Goal: Transaction & Acquisition: Purchase product/service

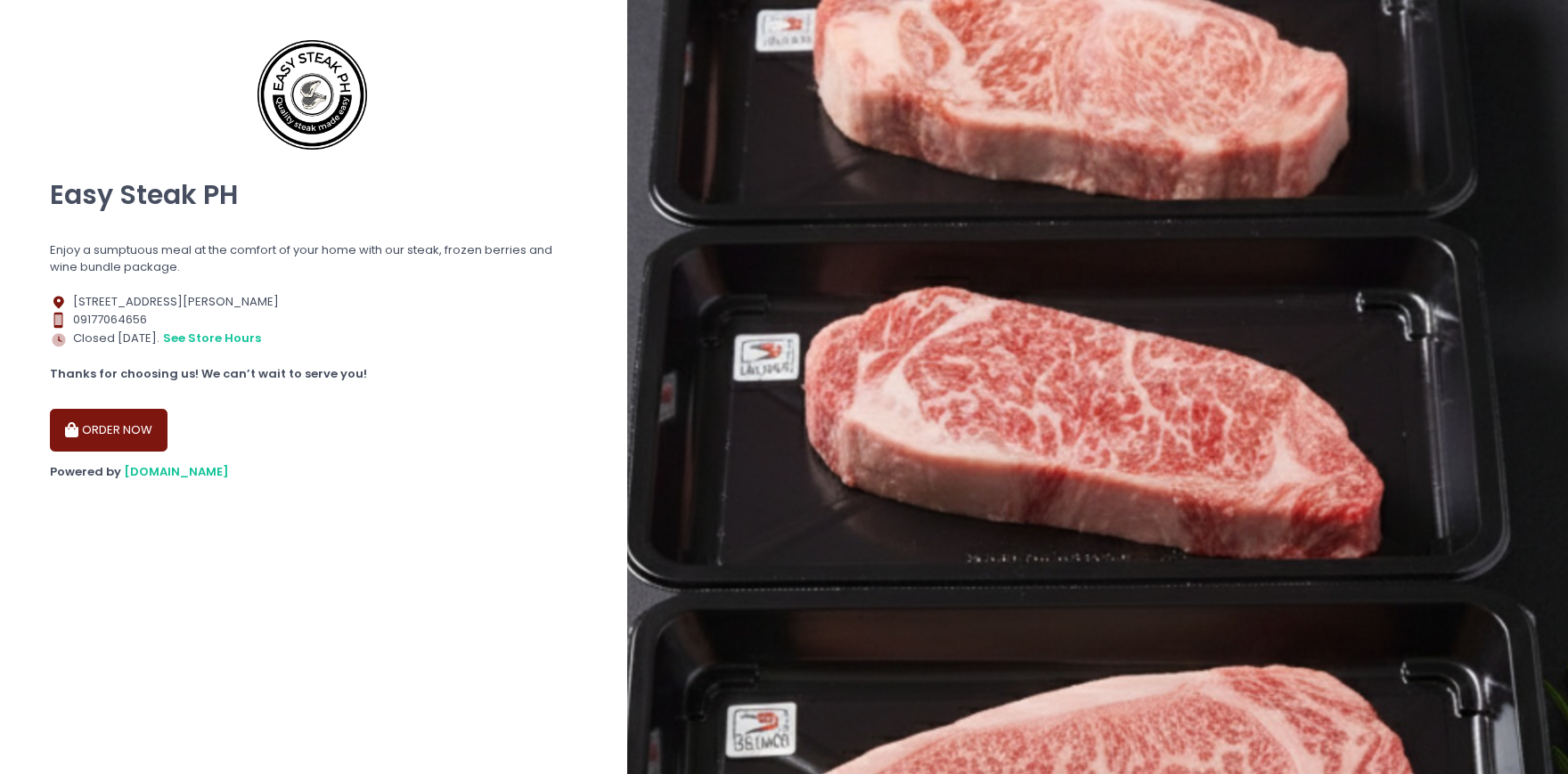
click at [125, 442] on button "ORDER NOW" at bounding box center [109, 429] width 118 height 43
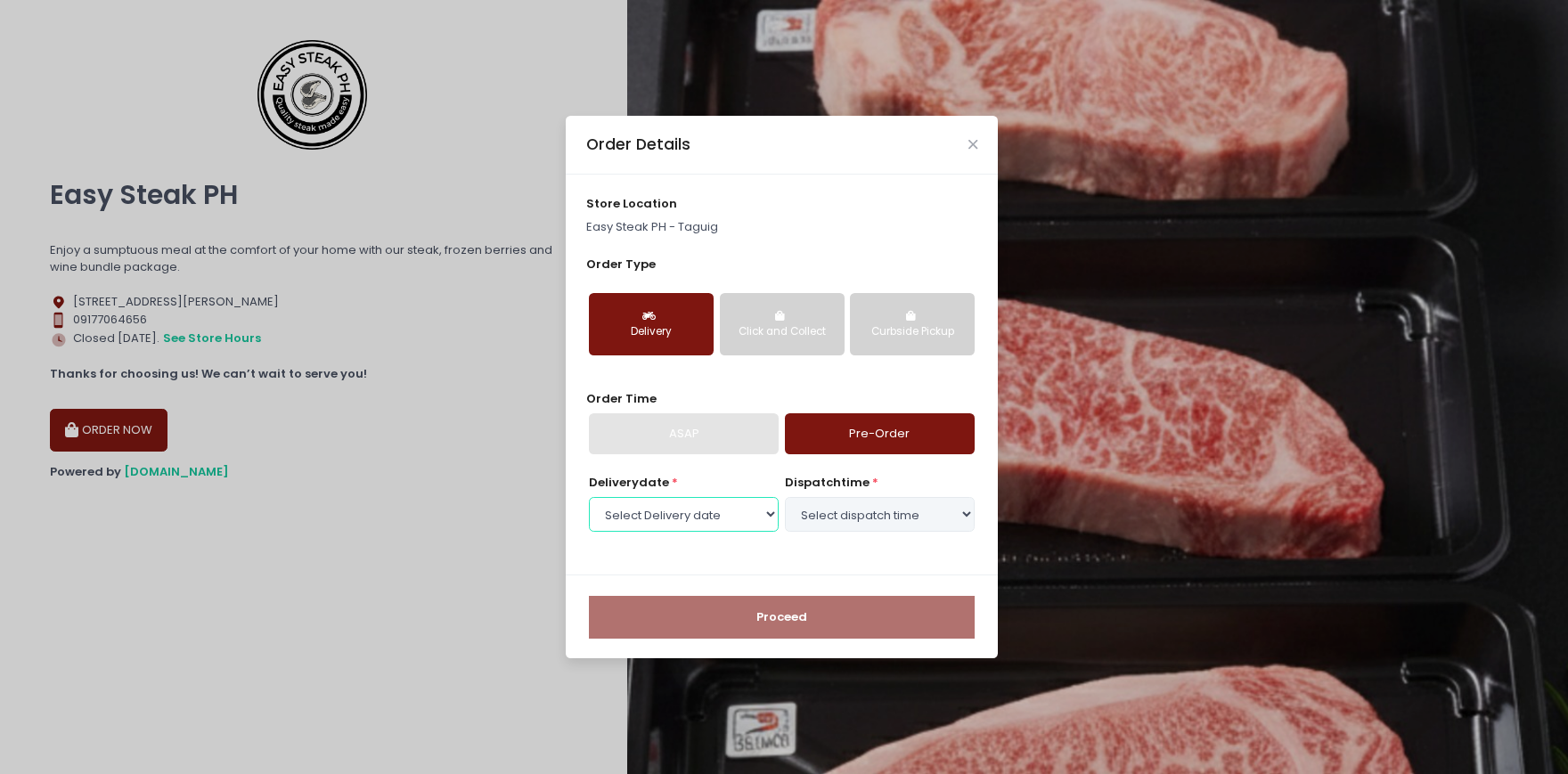
select select "[DATE]"
click option "[DATE]" at bounding box center [0, 0] width 0 height 0
click option "Select Delivery date" at bounding box center [0, 0] width 0 height 0
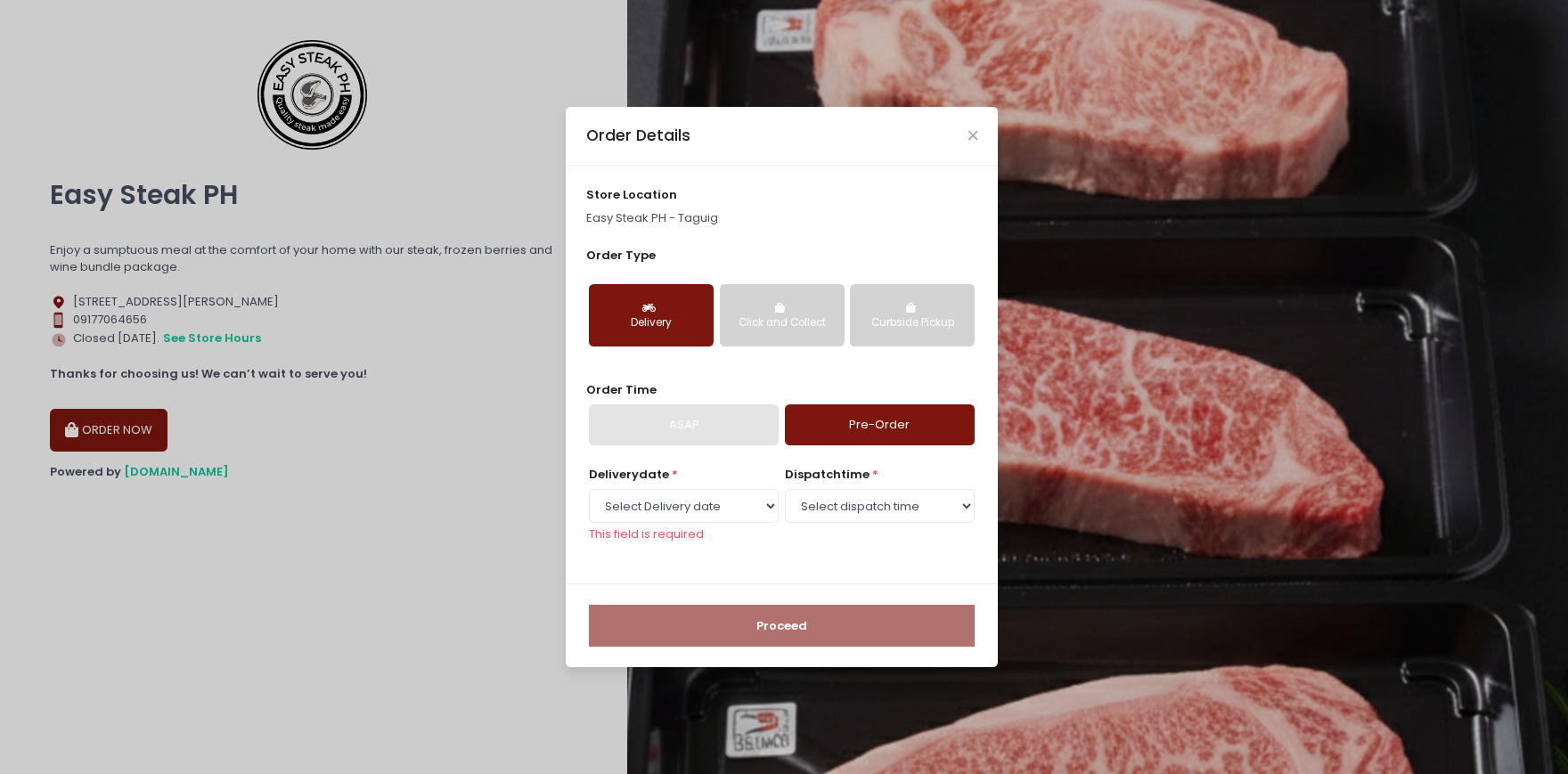
click at [684, 316] on div "Delivery" at bounding box center [651, 323] width 100 height 16
click at [695, 422] on div "ASAP" at bounding box center [684, 424] width 190 height 41
select select "[DATE]"
click option "[DATE]" at bounding box center [0, 0] width 0 height 0
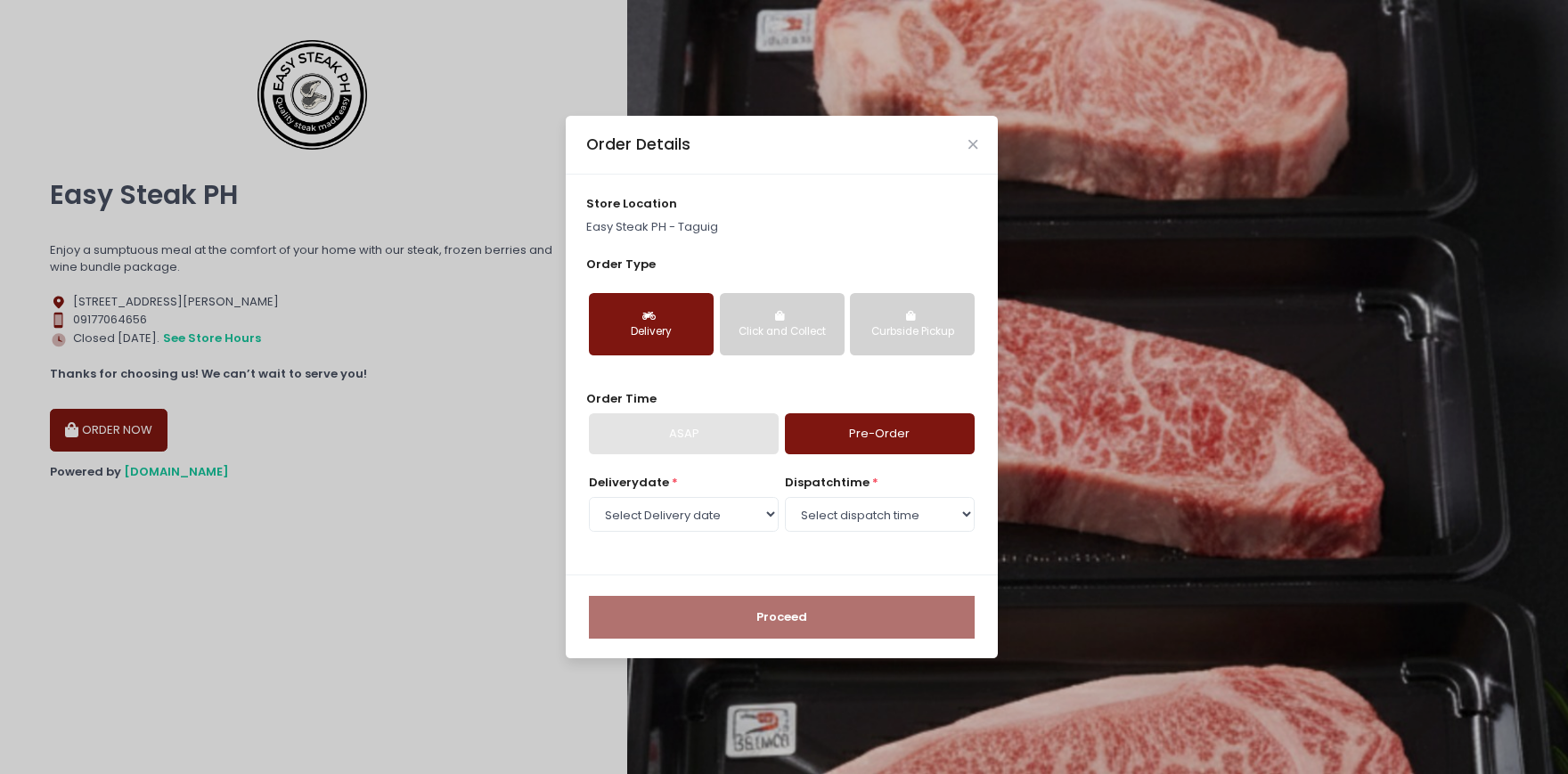
click at [705, 444] on div "ASAP" at bounding box center [684, 433] width 190 height 41
click at [785, 497] on select "Select dispatch time 07:00 AM - 07:30 AM 07:30 AM - 08:00 AM 08:00 AM - 08:30 A…" at bounding box center [880, 514] width 190 height 34
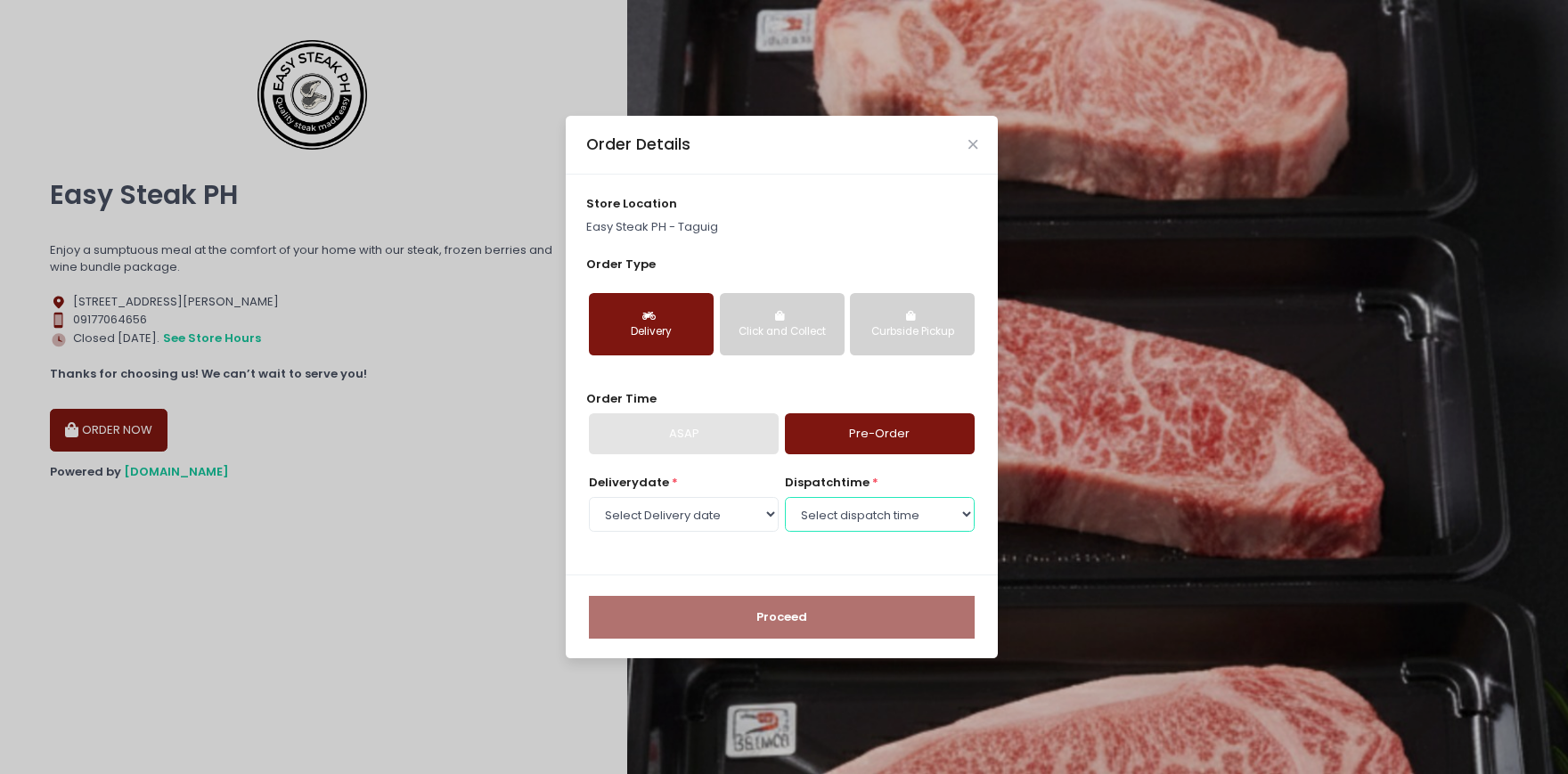
select select "11:00"
click option "11:00 AM - 11:30 AM" at bounding box center [0, 0] width 0 height 0
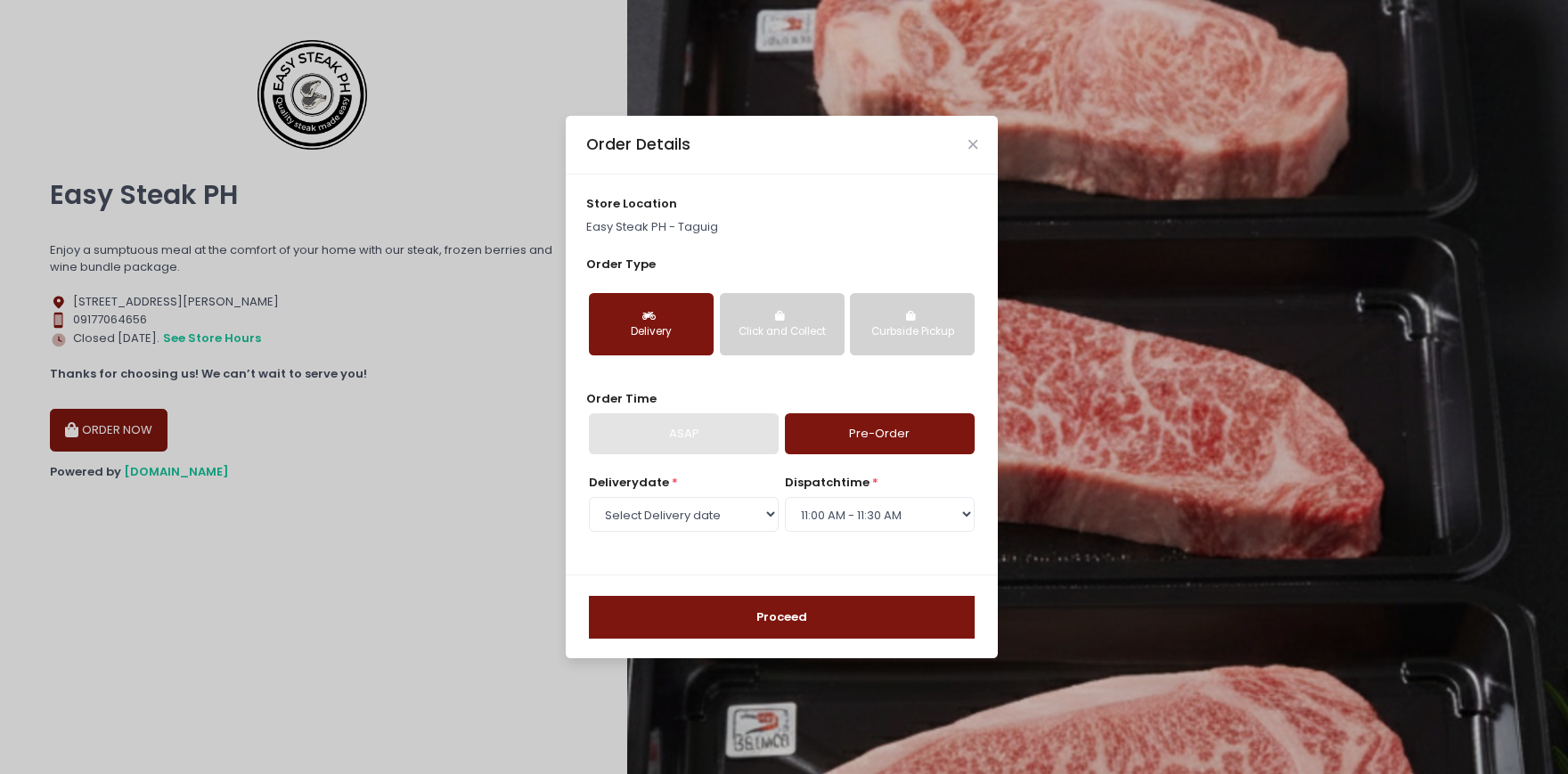
click at [678, 413] on div "Order Time ASAP Pre-Order" at bounding box center [782, 422] width 392 height 64
click at [672, 337] on div "Delivery" at bounding box center [651, 333] width 100 height 16
select select
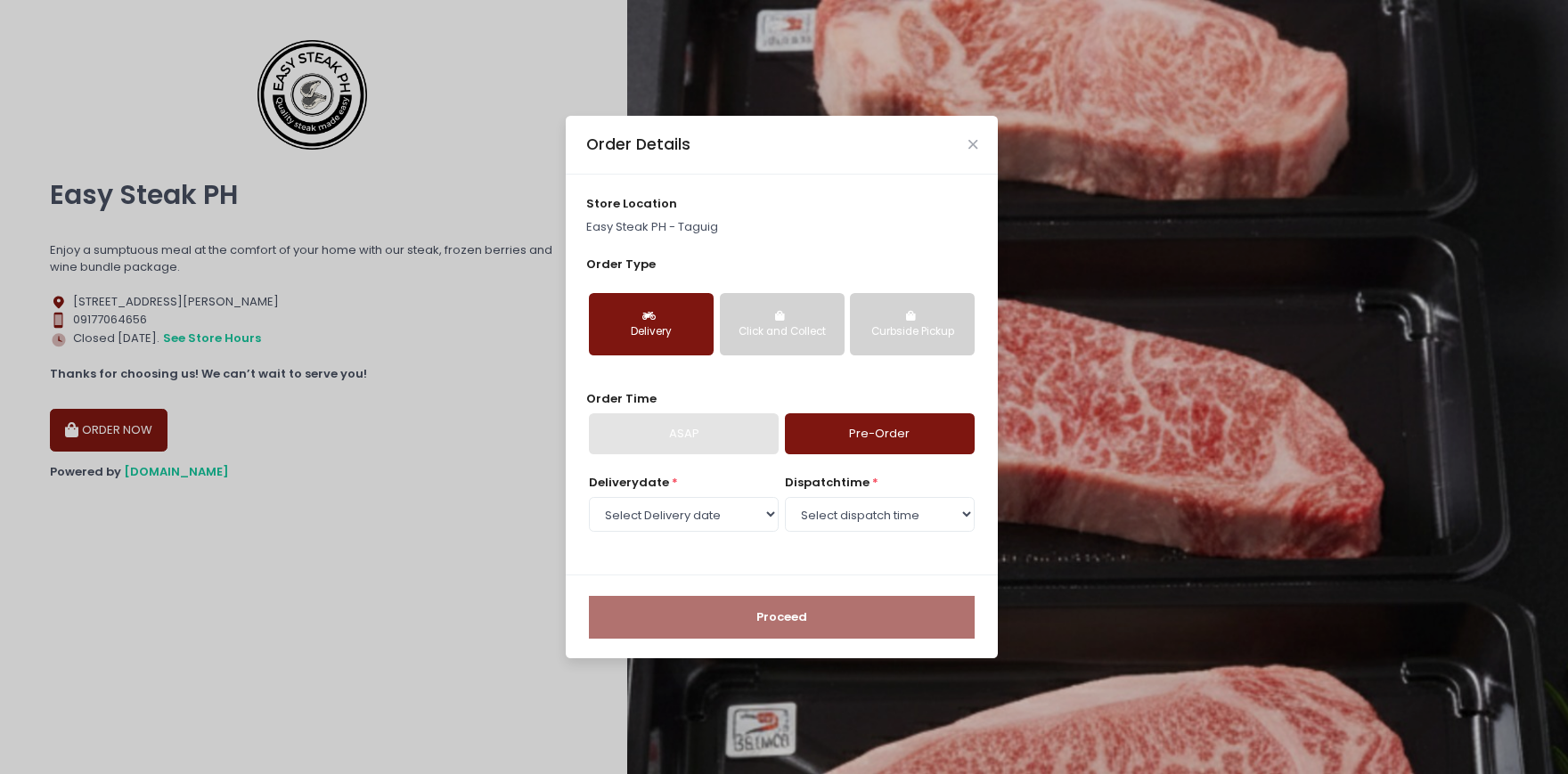
click at [794, 323] on button "Click and Collect" at bounding box center [782, 324] width 124 height 62
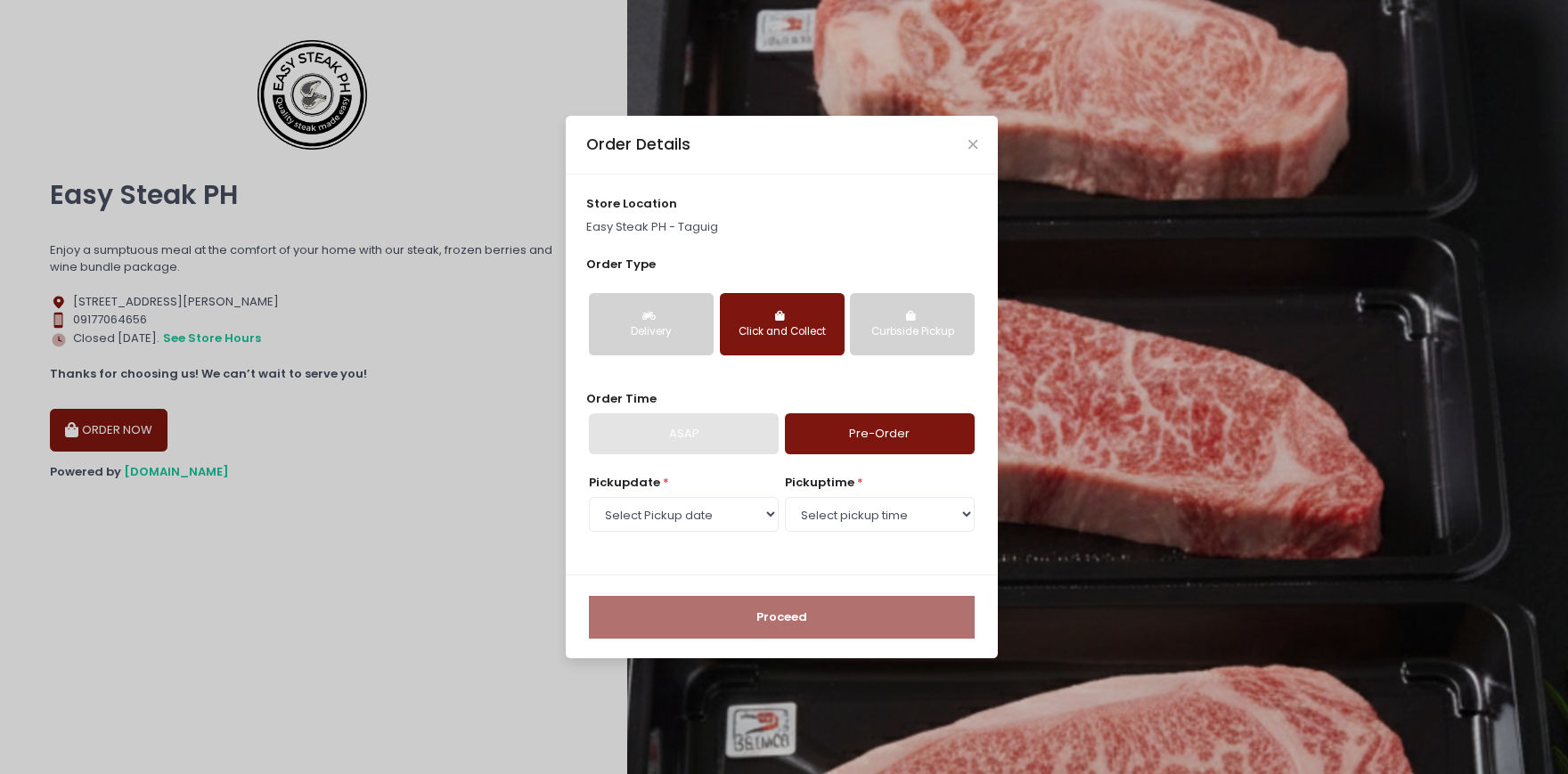
click at [890, 317] on button "Curbside Pickup" at bounding box center [912, 324] width 124 height 62
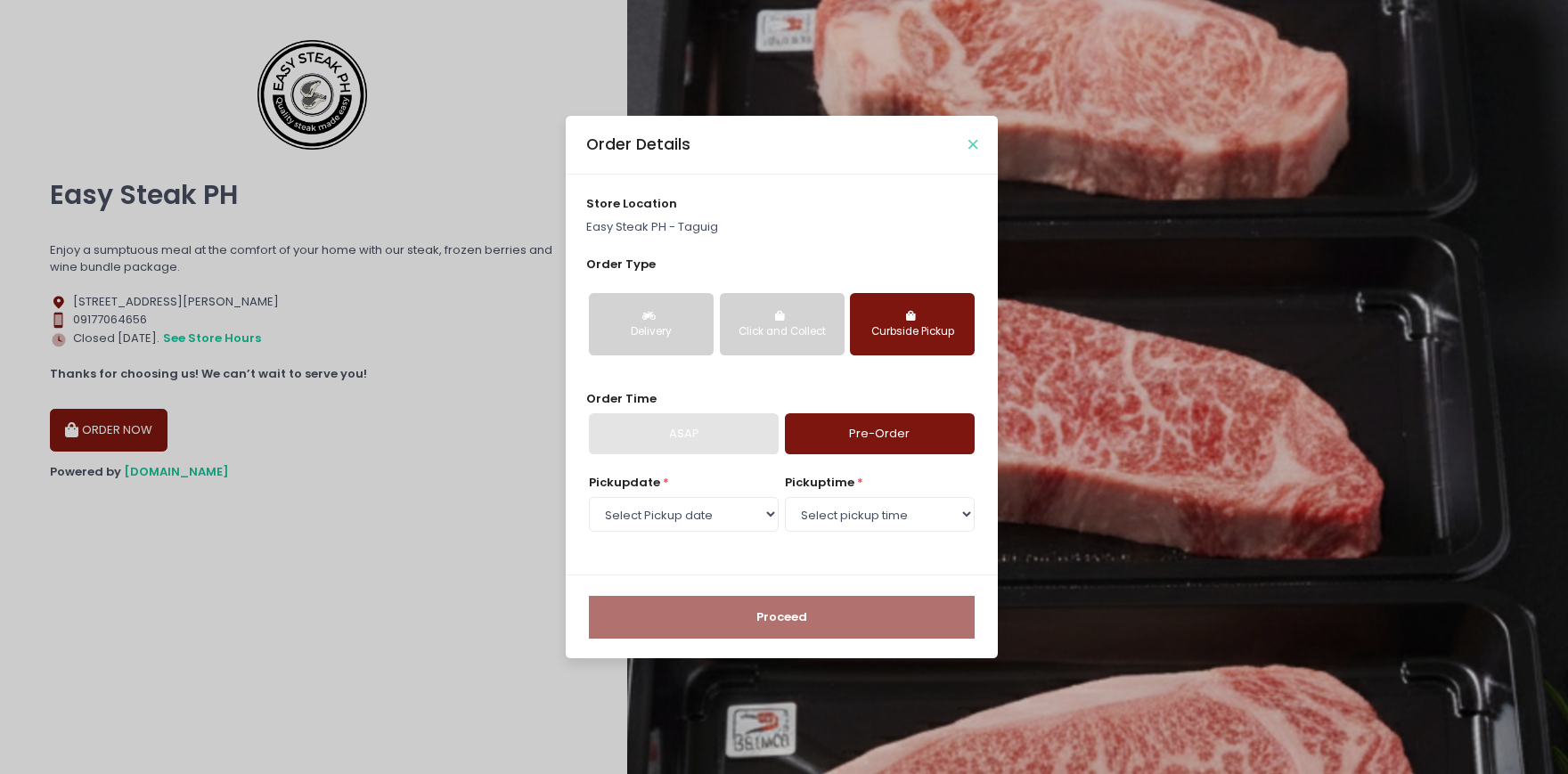
click at [971, 148] on icon "Close" at bounding box center [973, 144] width 9 height 14
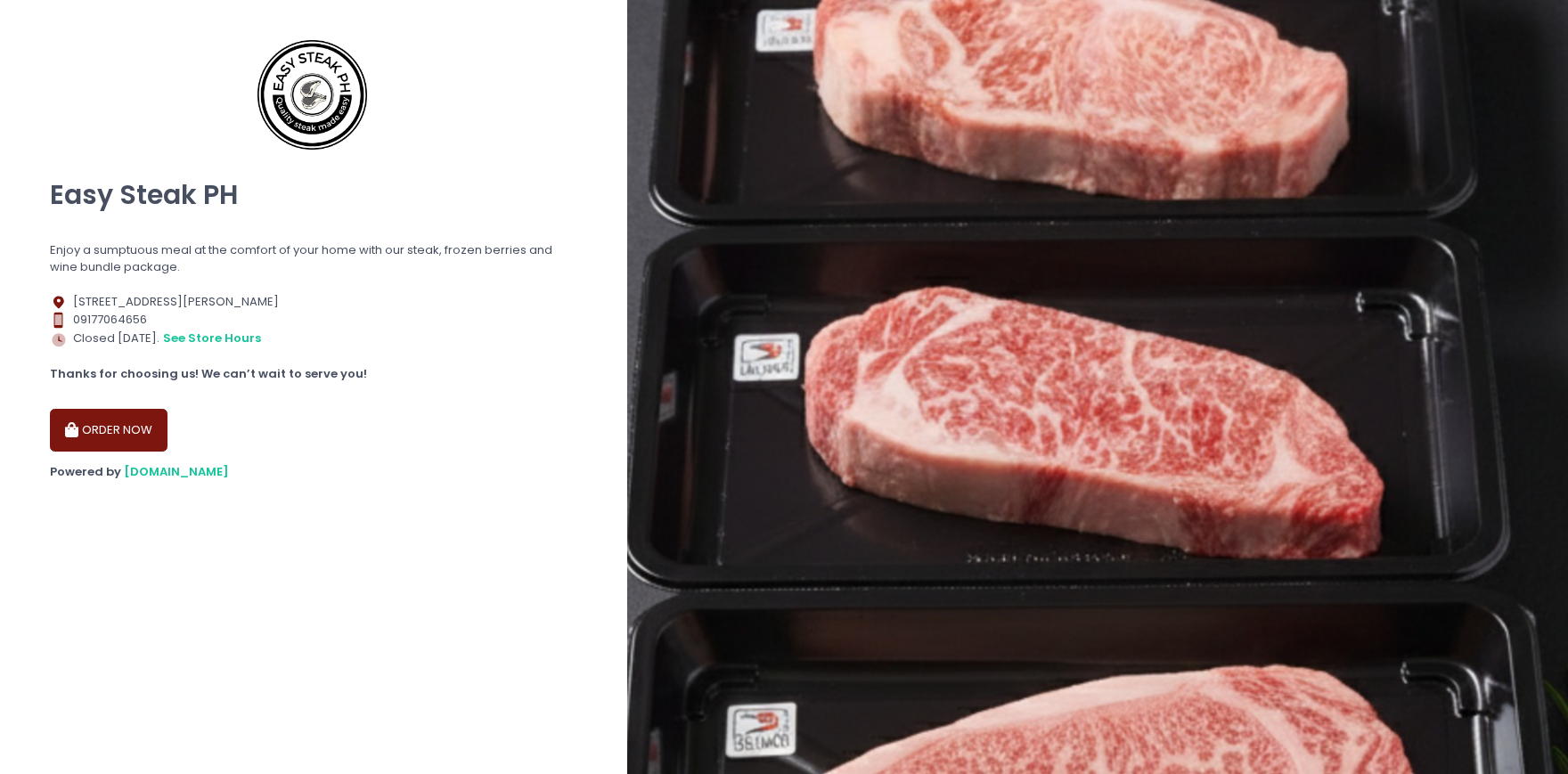
click at [135, 442] on button "ORDER NOW" at bounding box center [109, 429] width 118 height 43
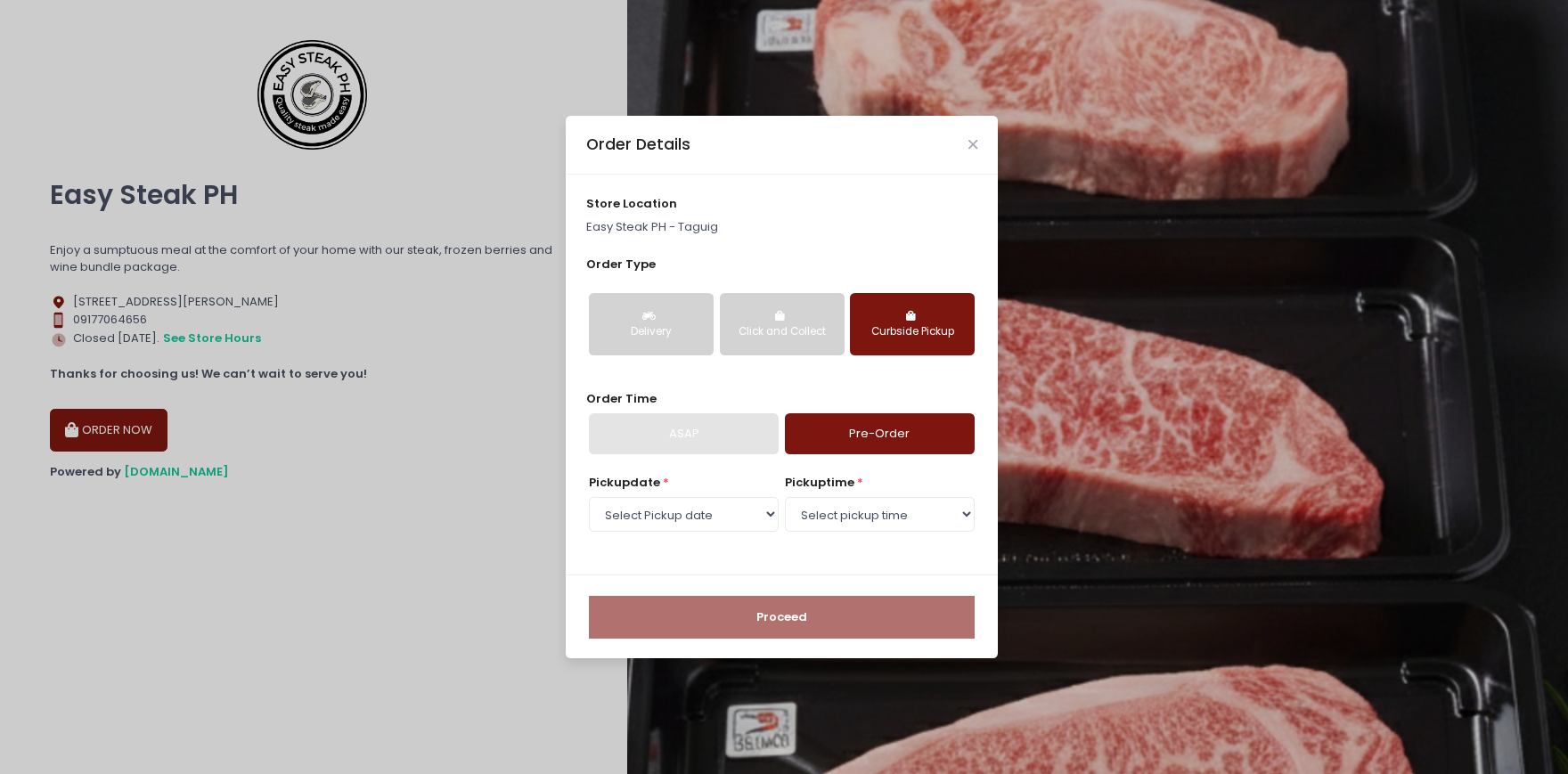
select select "[DATE]"
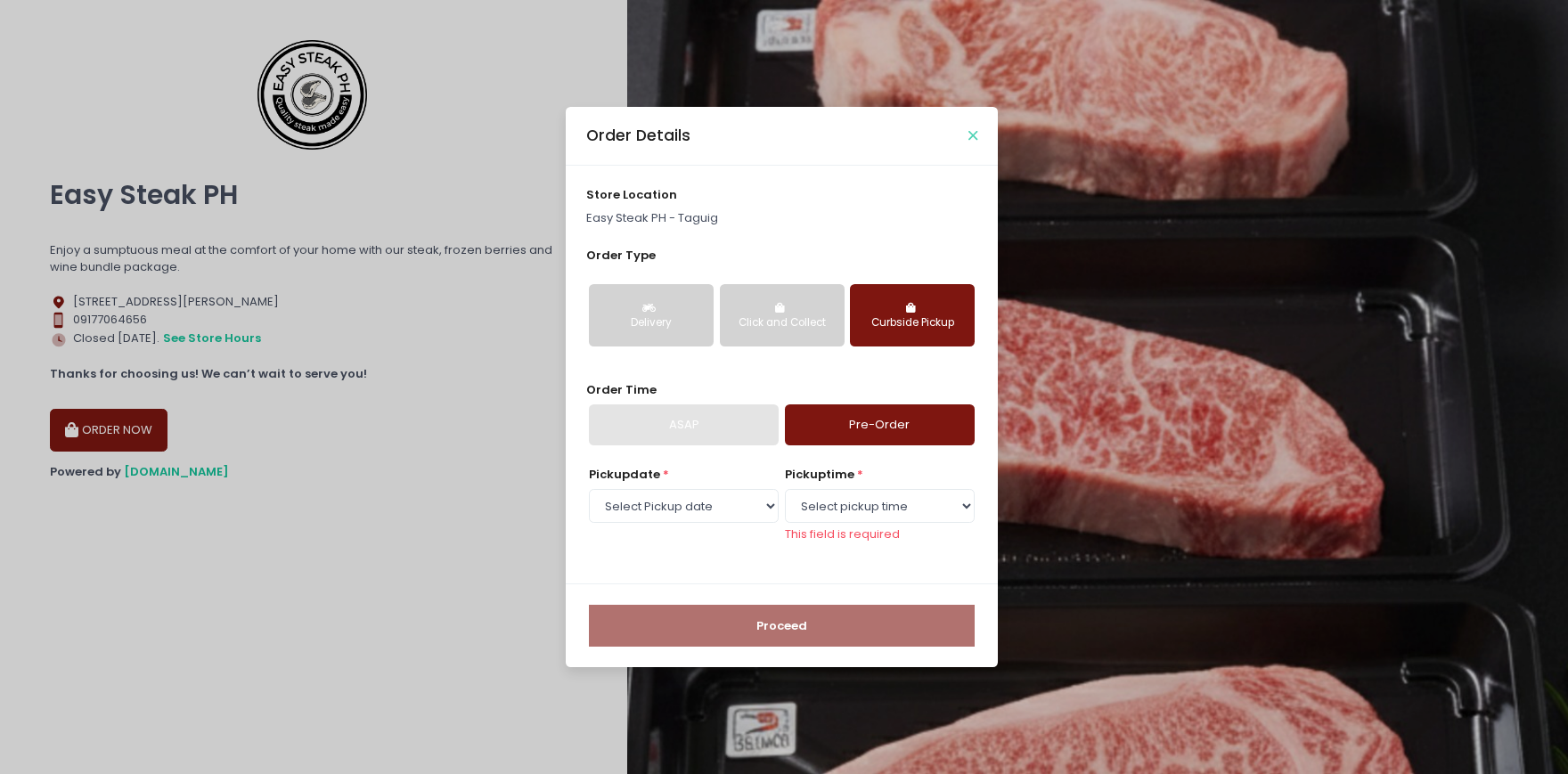
click at [974, 152] on div "Order Details" at bounding box center [782, 136] width 432 height 58
click at [785, 489] on select "Select pickup time 07:00 AM - 07:30 AM 07:30 AM - 08:00 AM 08:00 AM - 08:30 AM …" at bounding box center [880, 505] width 190 height 34
select select "15:30"
click option "03:30 PM - 04:00 PM" at bounding box center [0, 0] width 0 height 0
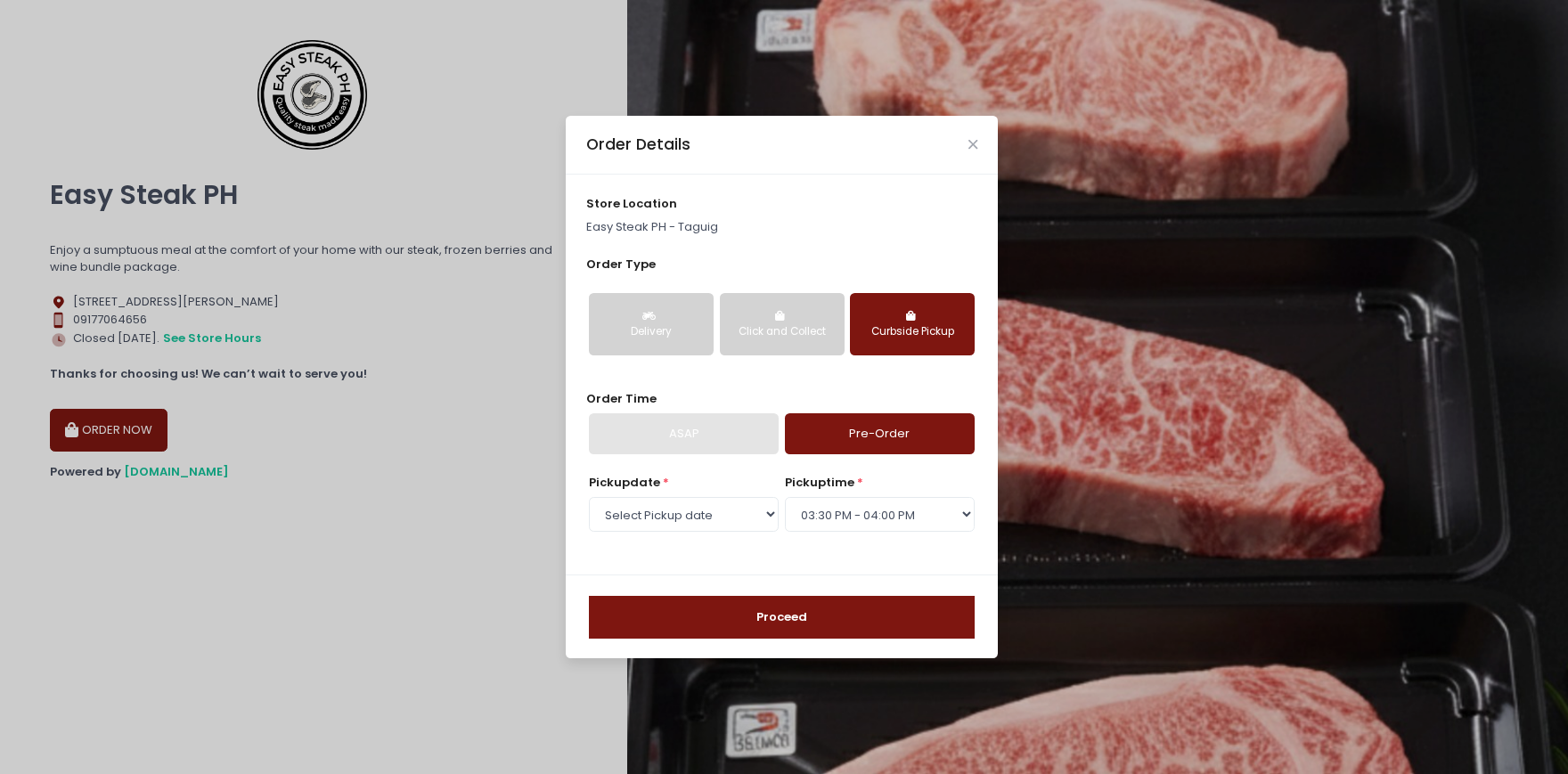
click at [827, 630] on button "Proceed" at bounding box center [782, 617] width 386 height 43
